Goal: Task Accomplishment & Management: Use online tool/utility

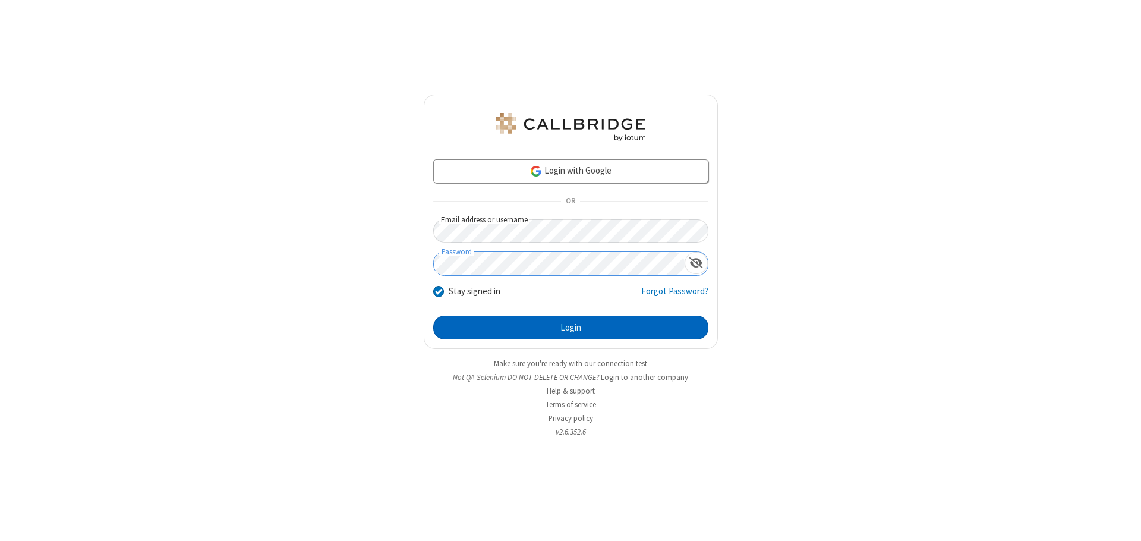
click at [570, 327] on button "Login" at bounding box center [570, 327] width 275 height 24
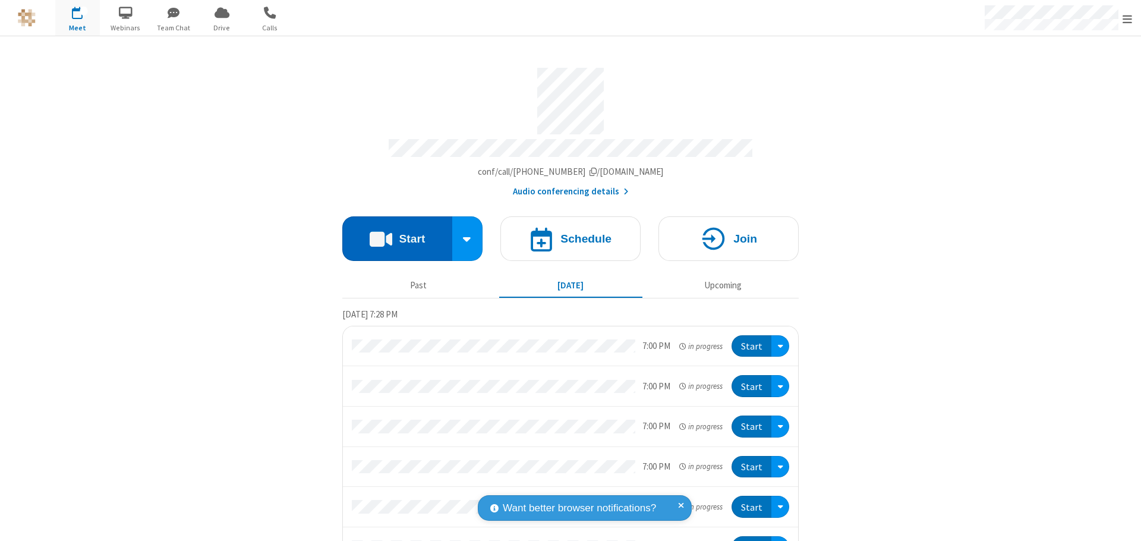
click at [392, 233] on button "Start" at bounding box center [397, 238] width 110 height 45
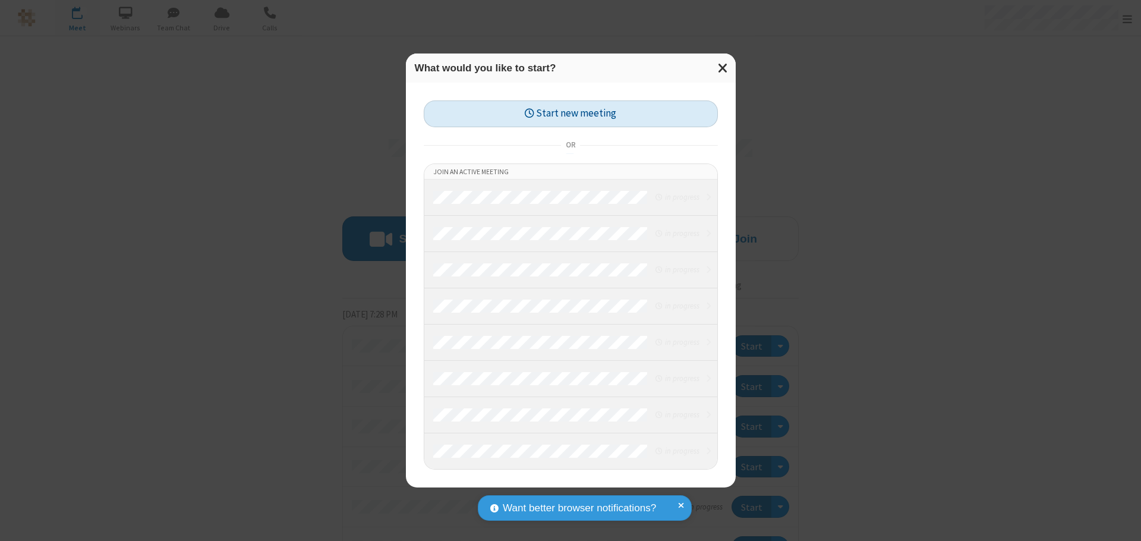
click at [570, 113] on button "Start new meeting" at bounding box center [571, 113] width 294 height 27
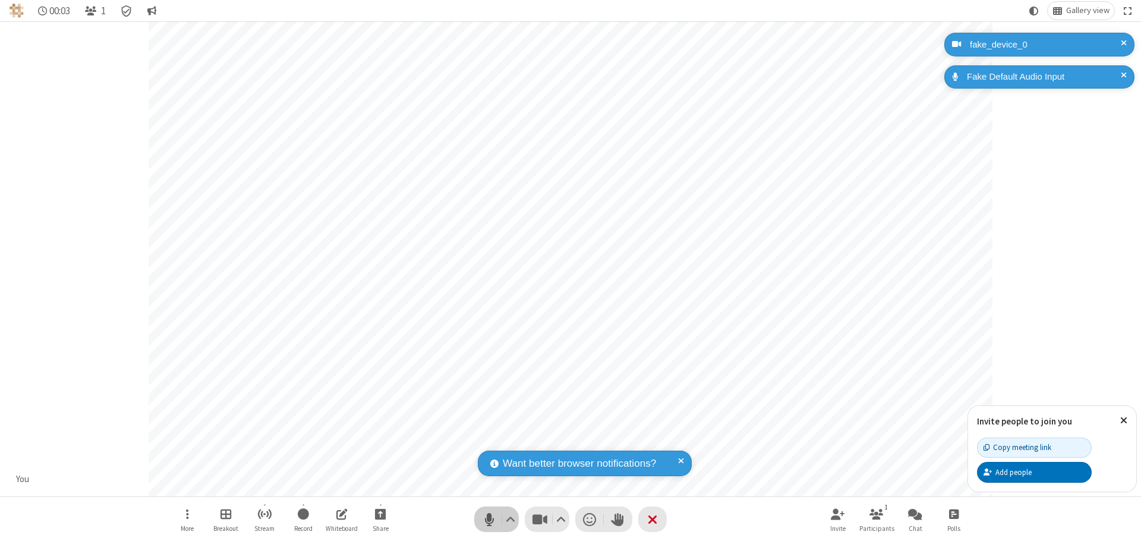
click at [489, 519] on span "Mute (⌘+Shift+A)" at bounding box center [489, 518] width 18 height 17
click at [489, 519] on span "Unmute (⌘+Shift+A)" at bounding box center [489, 518] width 18 height 17
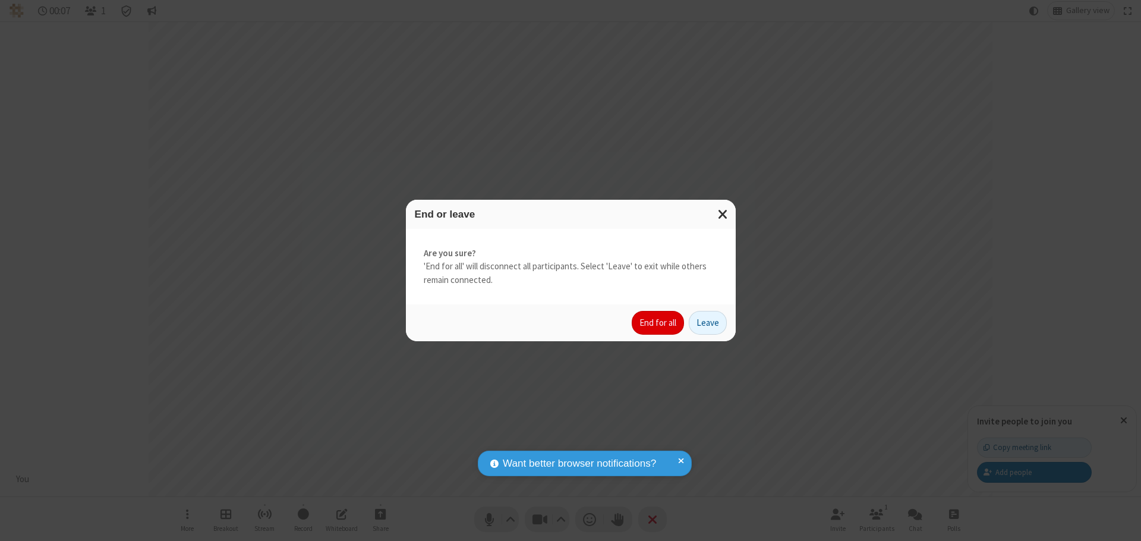
click at [658, 323] on button "End for all" at bounding box center [658, 323] width 52 height 24
